Goal: Task Accomplishment & Management: Manage account settings

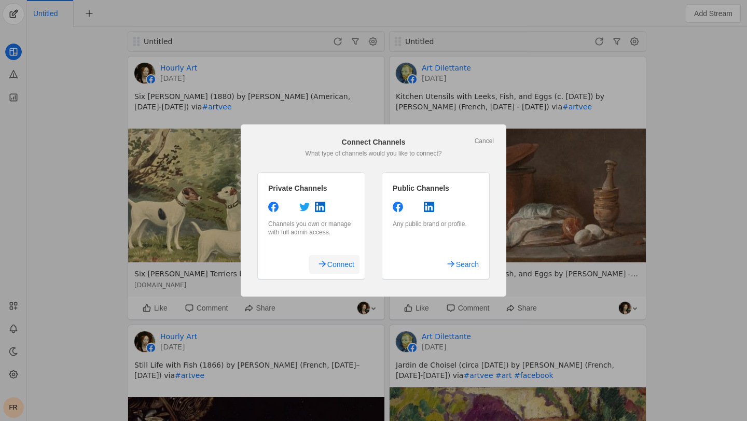
click at [342, 262] on span "Connect" at bounding box center [340, 264] width 27 height 19
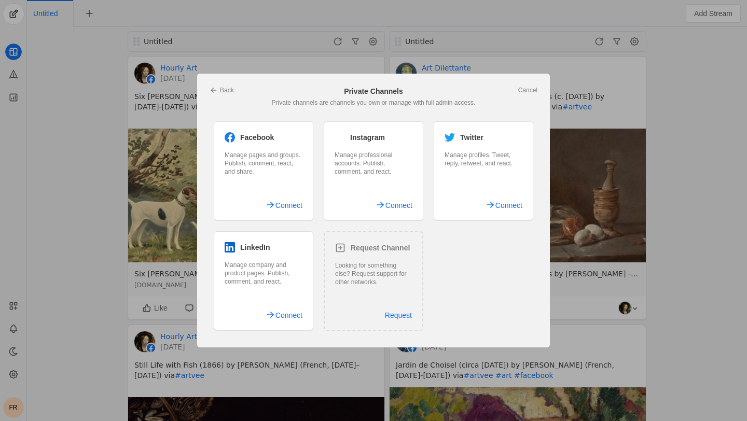
click at [267, 188] on div "Facebook Manage pages and groups. Publish, comment, react, and share. Connect" at bounding box center [264, 171] width 100 height 100
click at [284, 209] on span "Connect" at bounding box center [289, 205] width 27 height 19
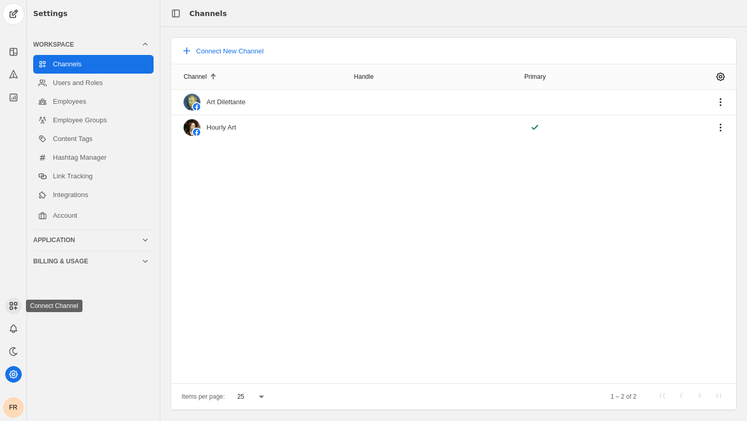
click at [11, 307] on rect at bounding box center [11, 308] width 3 height 3
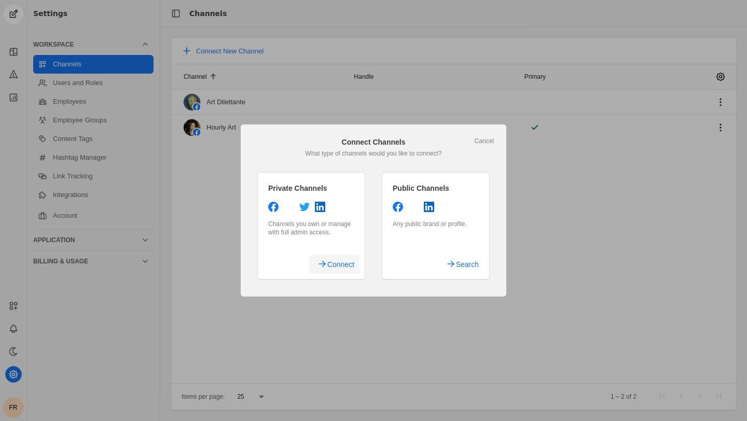
click at [339, 266] on span "Connect" at bounding box center [340, 264] width 27 height 19
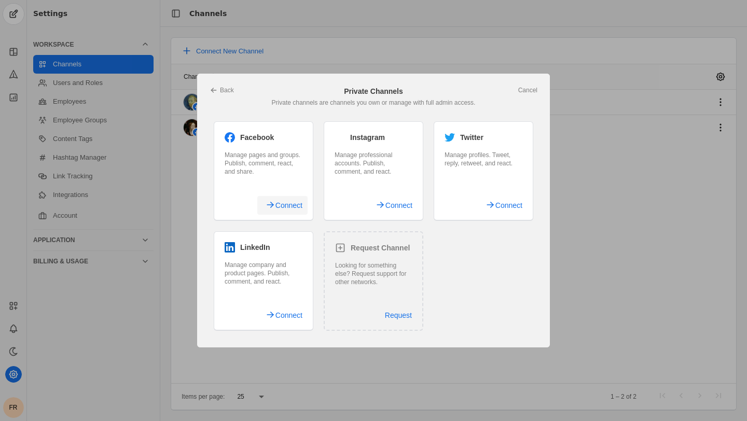
click at [280, 209] on span "Connect" at bounding box center [289, 205] width 27 height 19
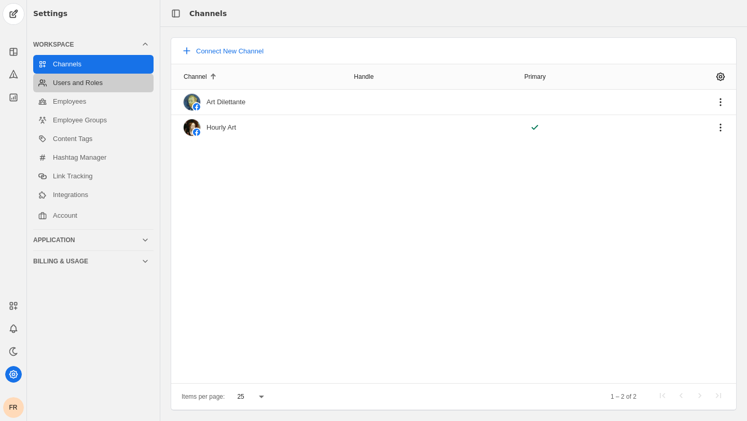
click at [114, 90] on link "Users and Roles" at bounding box center [93, 83] width 120 height 19
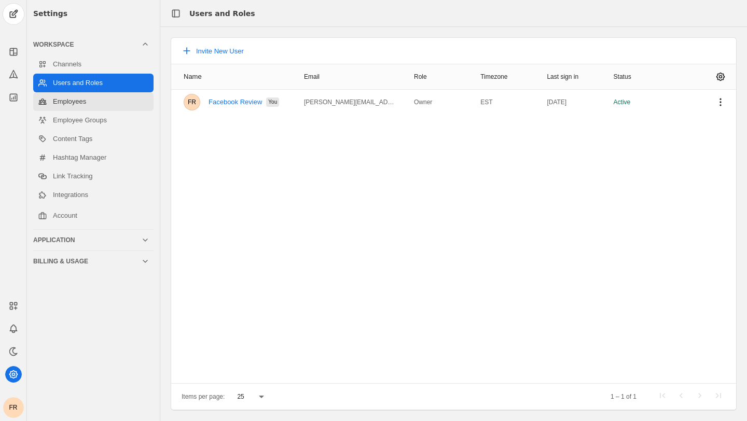
click at [107, 106] on link "Employees" at bounding box center [93, 101] width 120 height 19
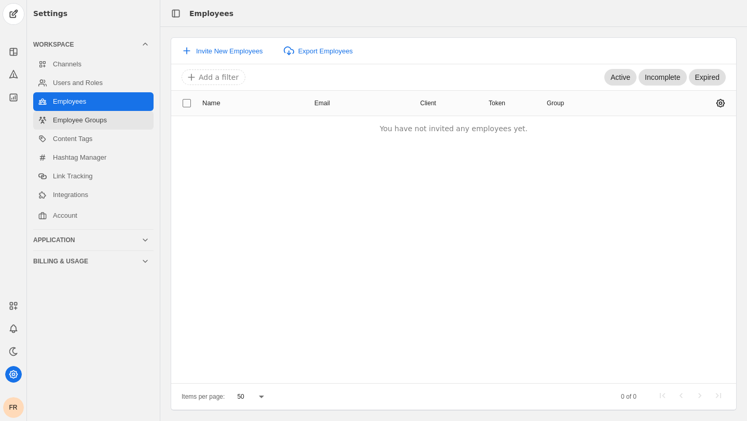
click at [106, 124] on link "Employee Groups" at bounding box center [93, 120] width 120 height 19
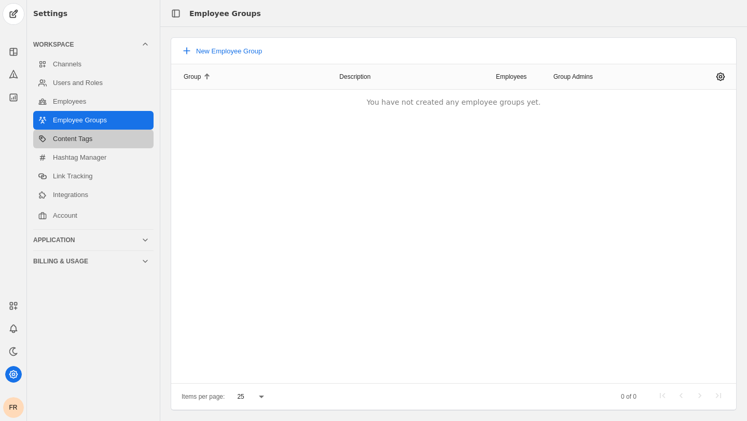
click at [102, 140] on link "Content Tags" at bounding box center [93, 139] width 120 height 19
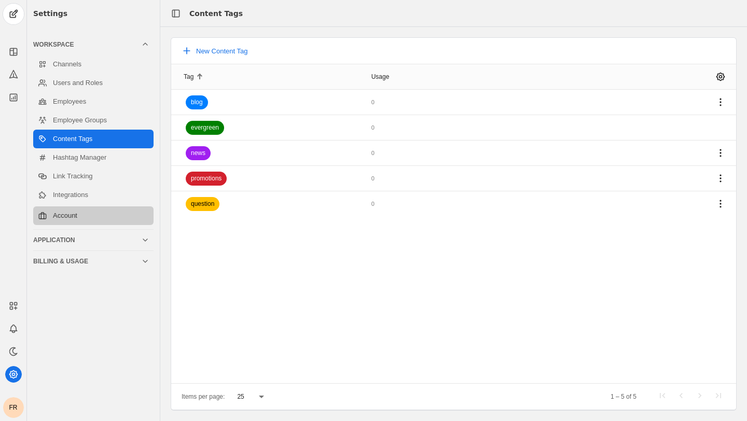
click at [87, 217] on link "Account" at bounding box center [93, 216] width 120 height 19
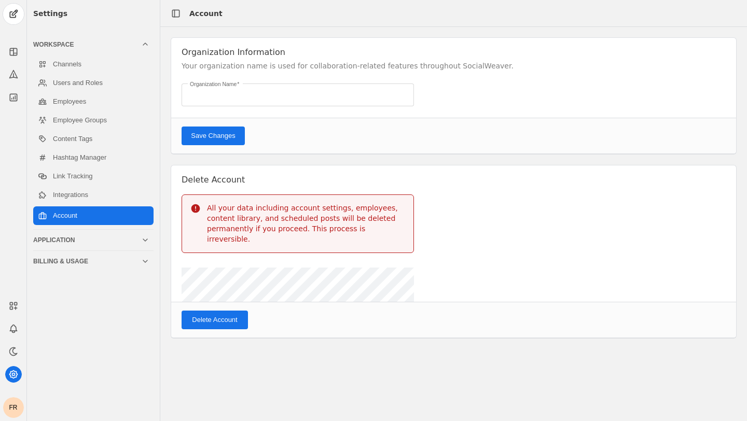
type input "Facebook Review's Organization"
click at [87, 191] on link "Integrations" at bounding box center [93, 195] width 120 height 19
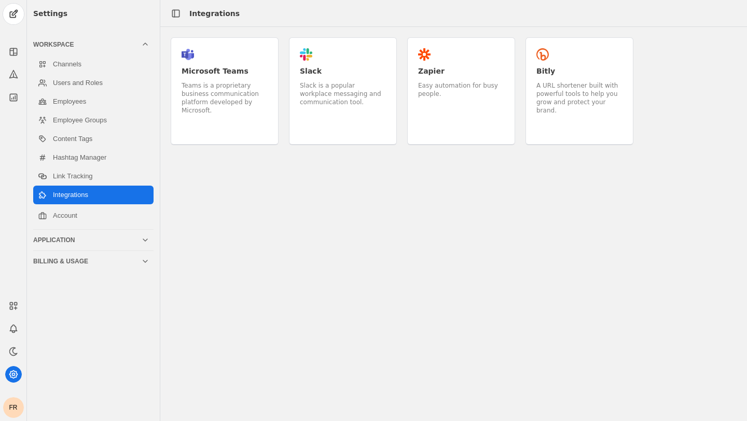
click at [4, 305] on div "FR" at bounding box center [13, 355] width 26 height 127
click at [14, 305] on rect at bounding box center [15, 304] width 3 height 3
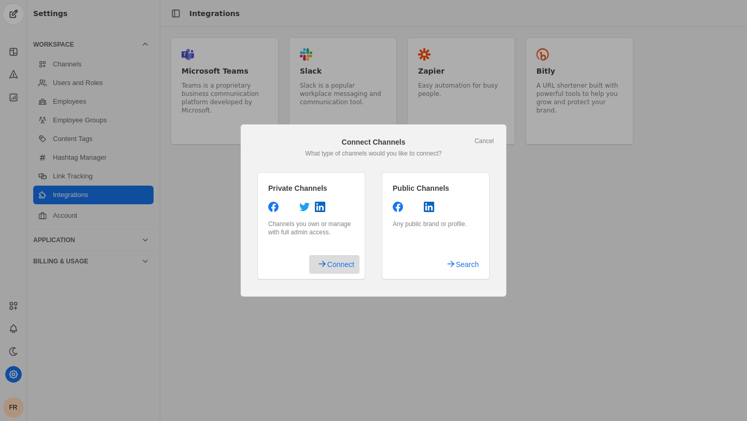
click at [345, 260] on span "Connect" at bounding box center [340, 264] width 27 height 19
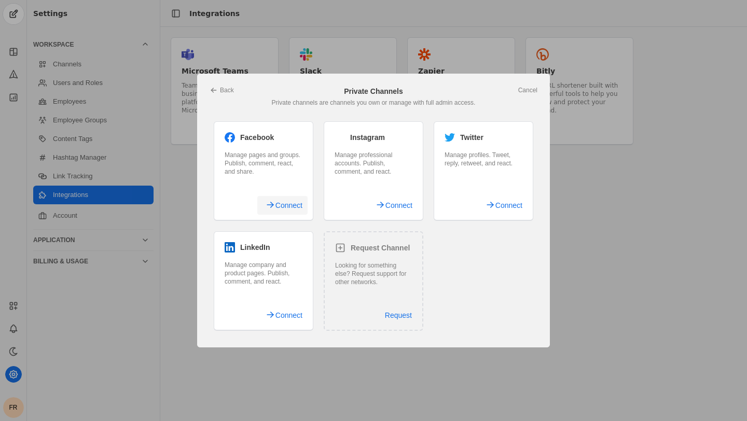
click at [291, 210] on span "Connect" at bounding box center [289, 205] width 27 height 19
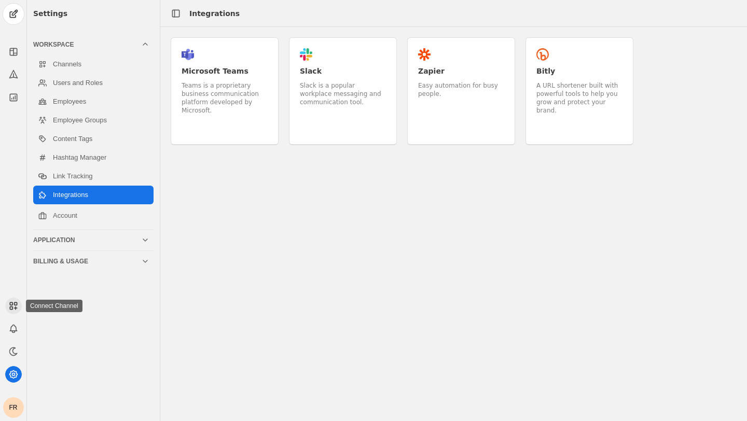
click at [15, 303] on rect at bounding box center [15, 304] width 3 height 3
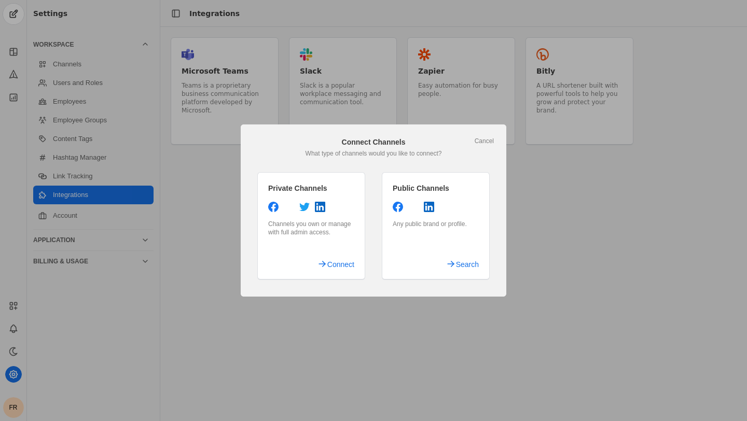
click at [437, 223] on div "Any public brand or profile." at bounding box center [436, 224] width 86 height 8
click at [465, 260] on span "Search" at bounding box center [467, 264] width 23 height 19
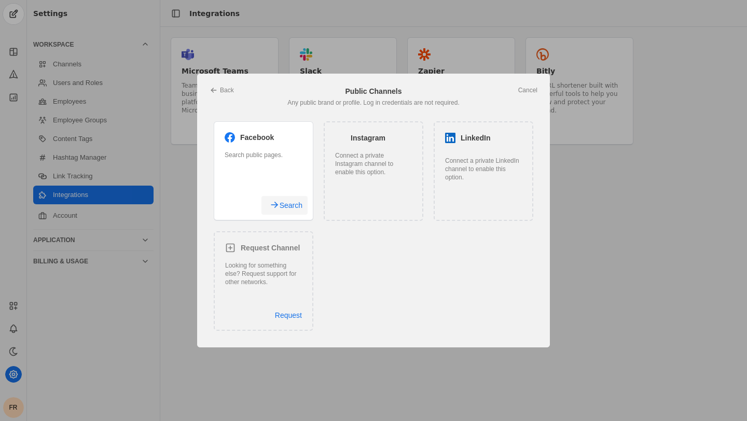
click at [295, 210] on span "Search" at bounding box center [291, 205] width 23 height 19
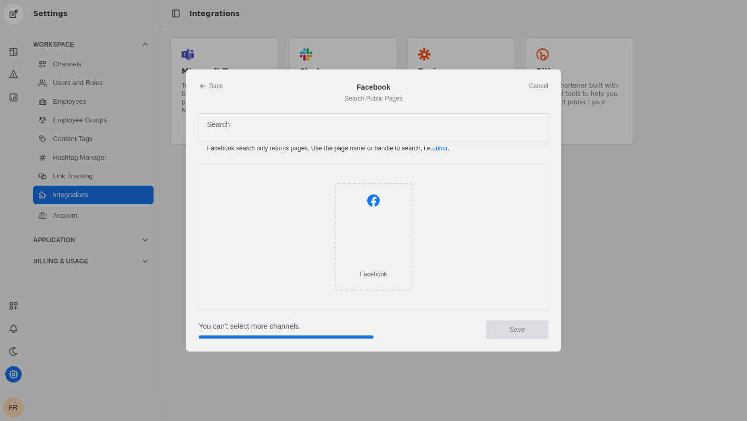
click at [367, 216] on div "Facebook" at bounding box center [373, 237] width 77 height 108
click at [359, 205] on div "Facebook" at bounding box center [373, 237] width 77 height 108
click at [380, 283] on div "Facebook" at bounding box center [373, 237] width 77 height 108
click at [372, 215] on div "Facebook" at bounding box center [373, 237] width 77 height 108
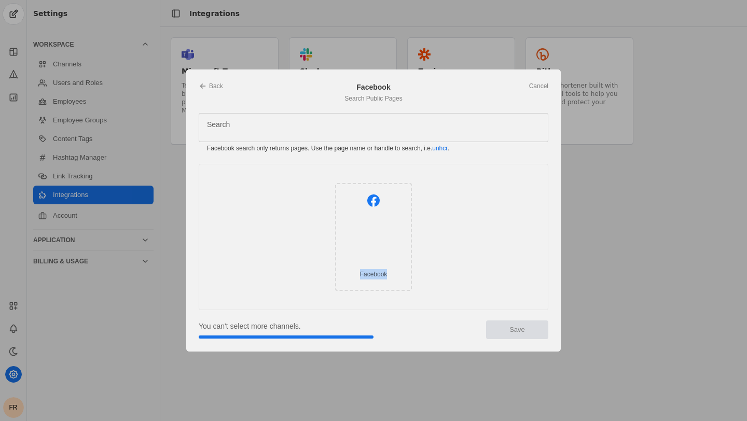
click at [372, 215] on div "Facebook" at bounding box center [373, 237] width 77 height 108
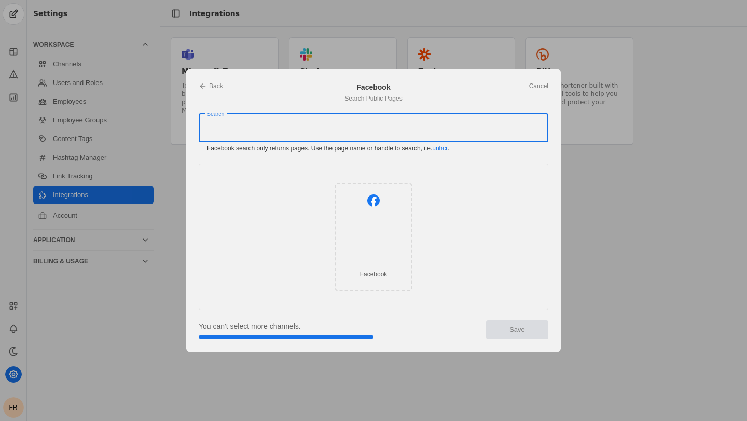
click at [330, 126] on input "Search" at bounding box center [334, 127] width 255 height 12
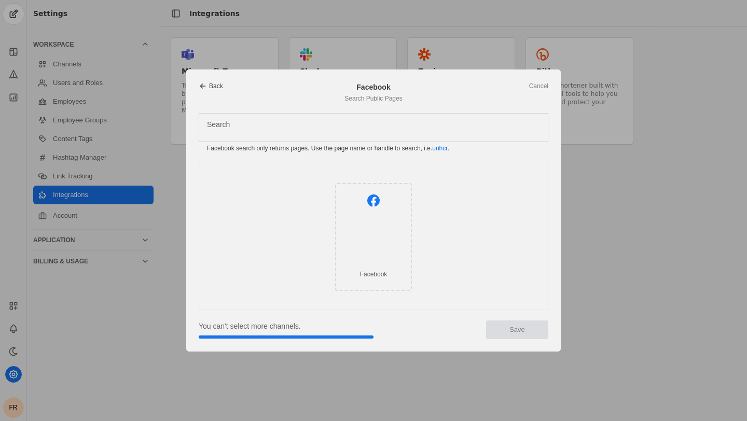
click at [208, 88] on link "Back" at bounding box center [211, 86] width 24 height 8
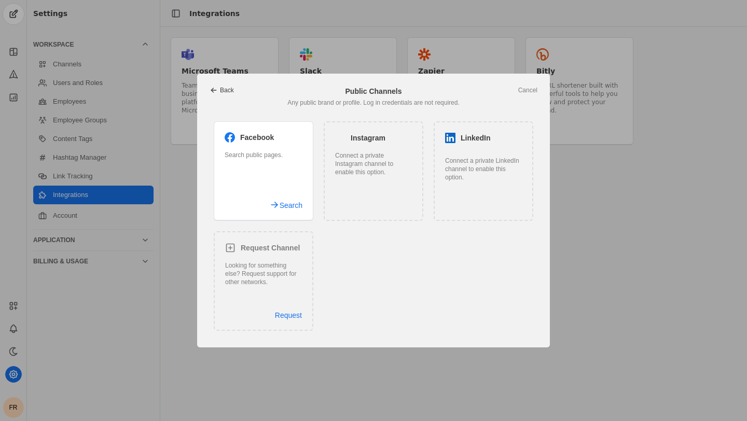
click at [216, 87] on icon at bounding box center [214, 90] width 8 height 8
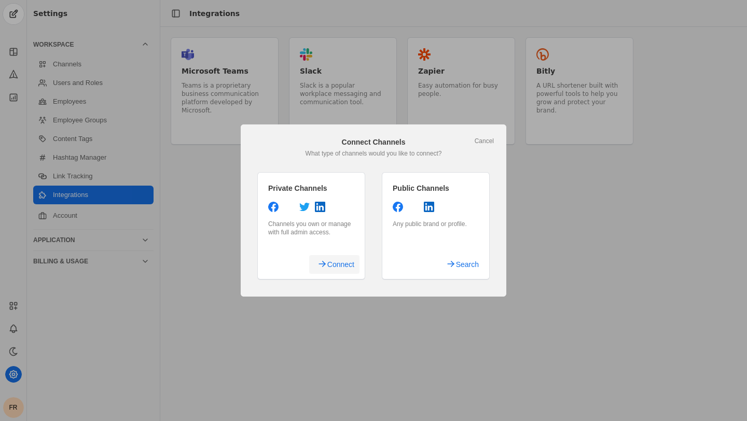
click at [350, 269] on span "Connect" at bounding box center [340, 264] width 27 height 19
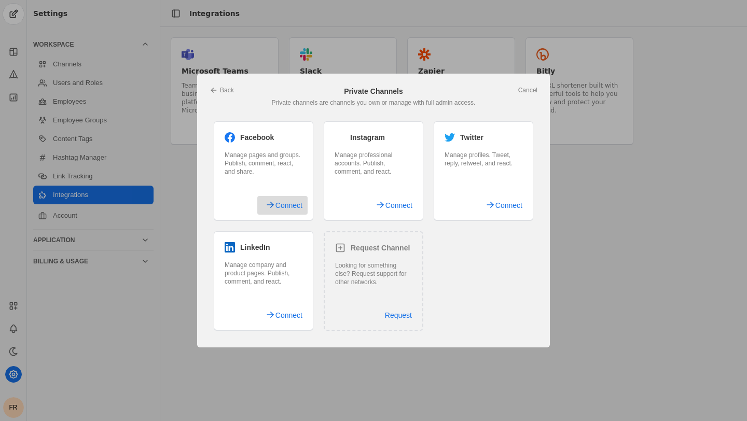
click at [271, 209] on span "undefined" at bounding box center [282, 205] width 50 height 19
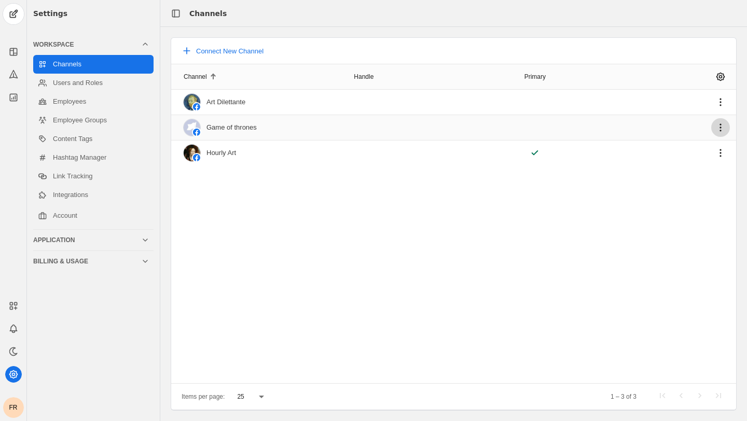
click at [718, 131] on span "undefined" at bounding box center [720, 127] width 19 height 19
click at [510, 218] on div at bounding box center [373, 210] width 747 height 421
